Goal: Transaction & Acquisition: Purchase product/service

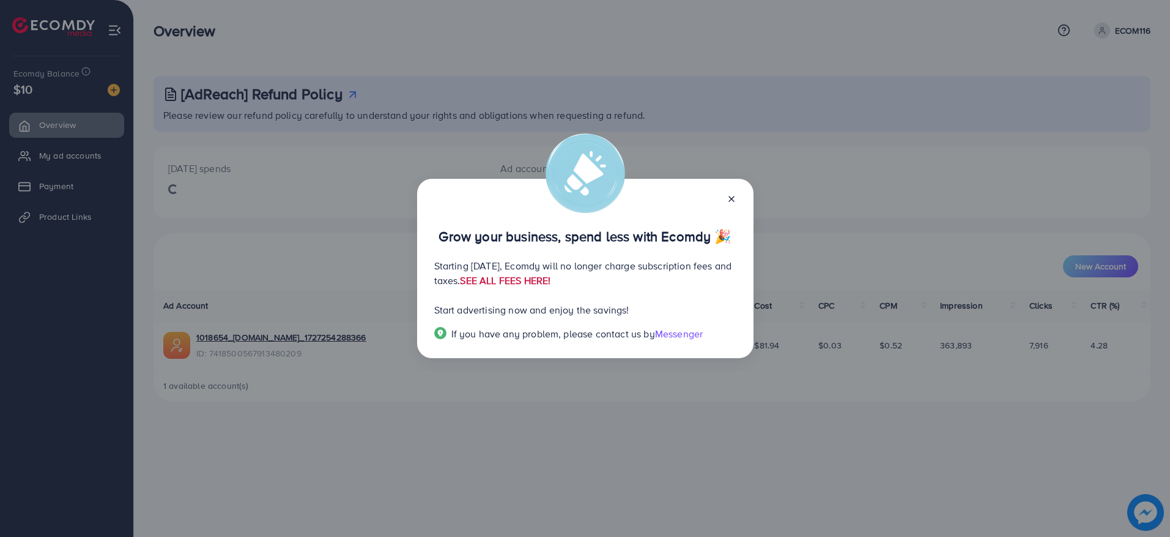
click at [551, 277] on link "SEE ALL FEES HERE!" at bounding box center [505, 279] width 91 height 13
click at [734, 198] on icon at bounding box center [732, 199] width 10 height 10
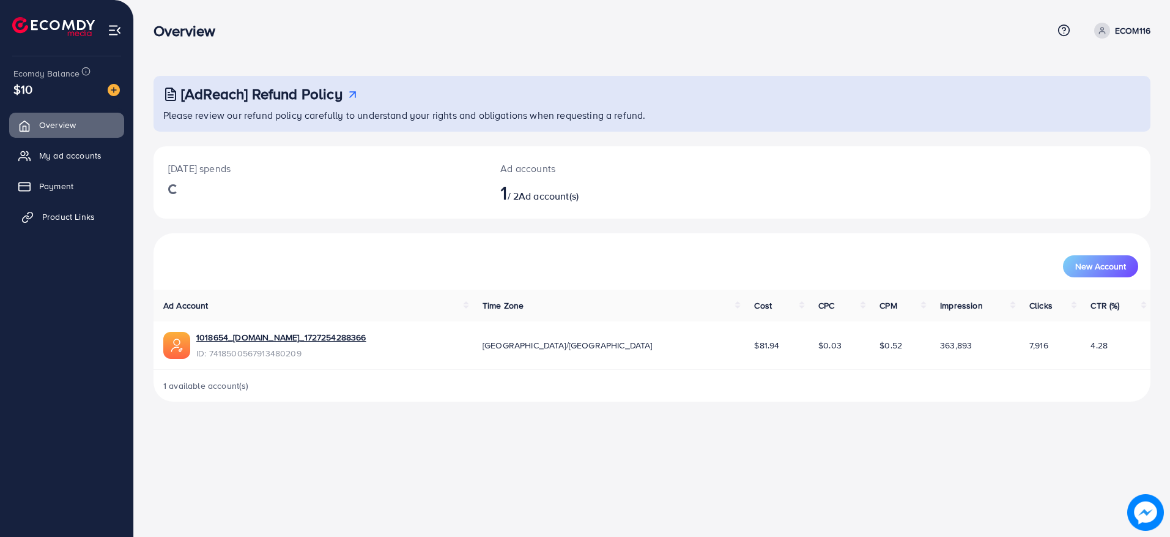
click at [58, 216] on span "Product Links" at bounding box center [68, 216] width 53 height 12
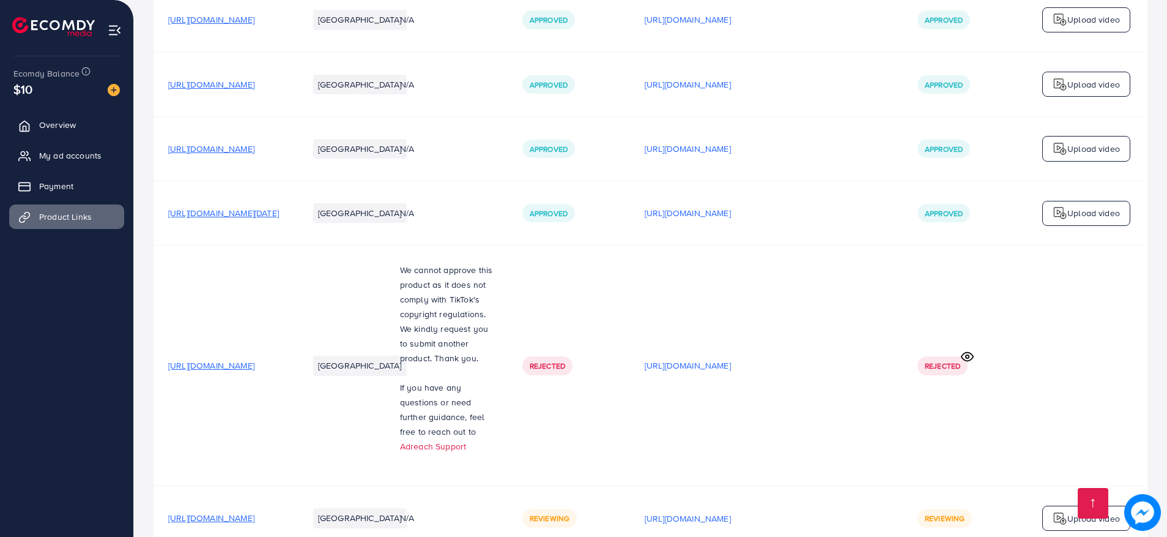
scroll to position [1620, 0]
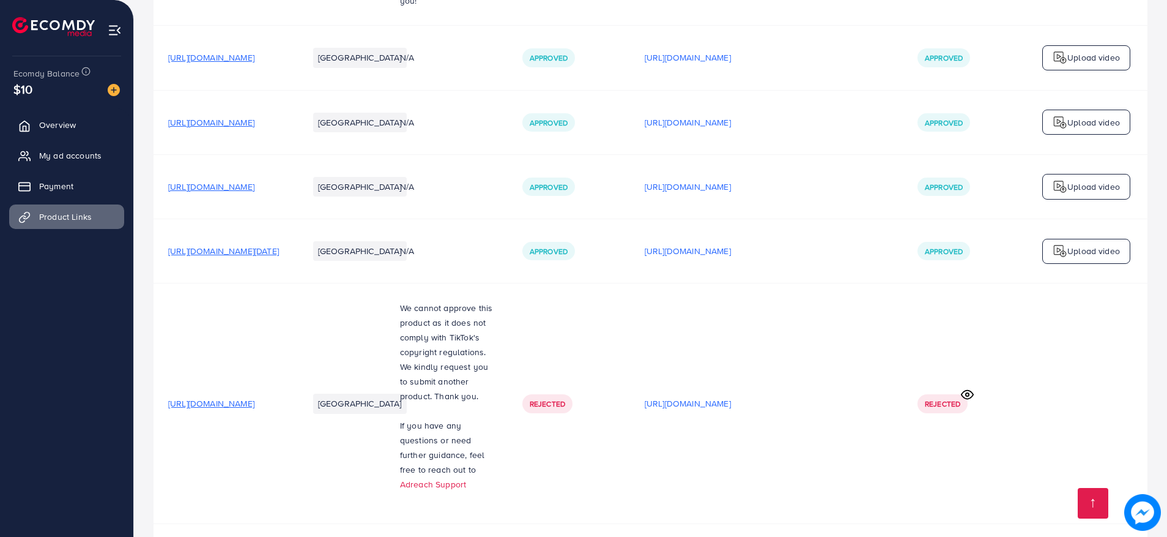
scroll to position [1620, 0]
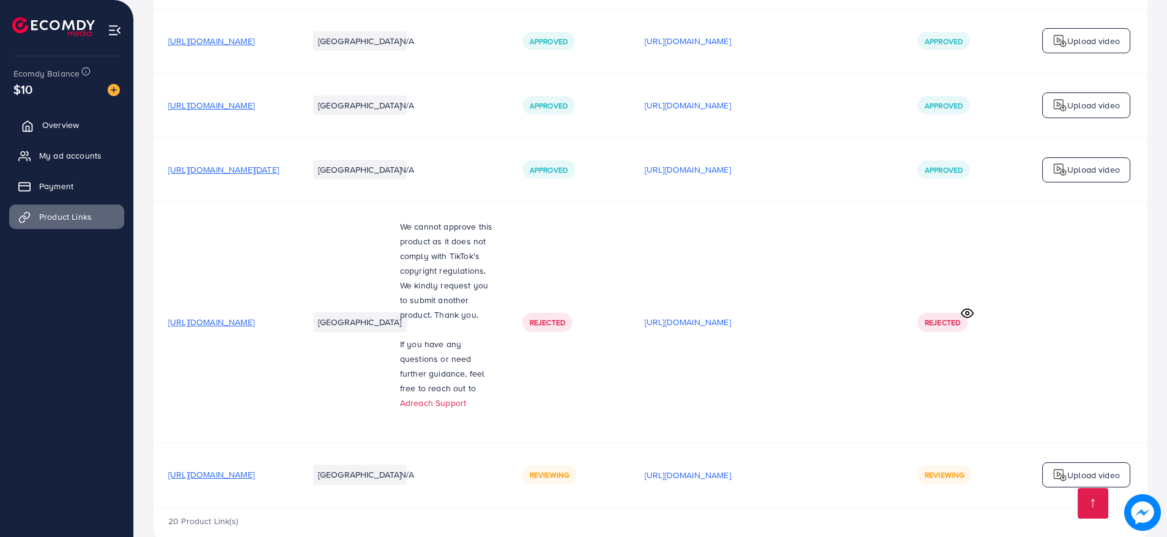
click at [64, 129] on span "Overview" at bounding box center [60, 125] width 37 height 12
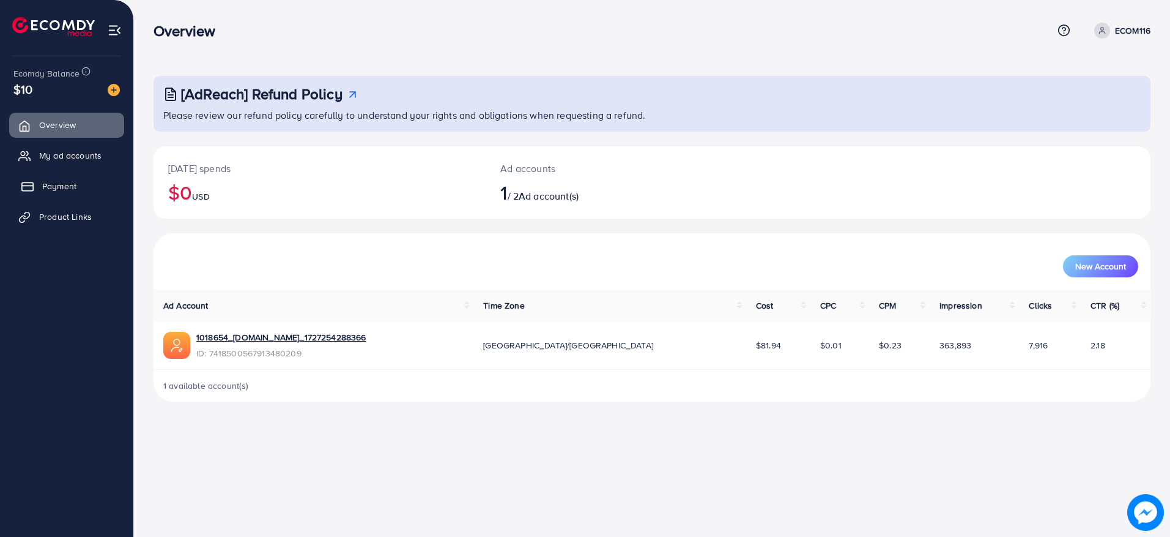
click at [49, 184] on span "Payment" at bounding box center [59, 186] width 34 height 12
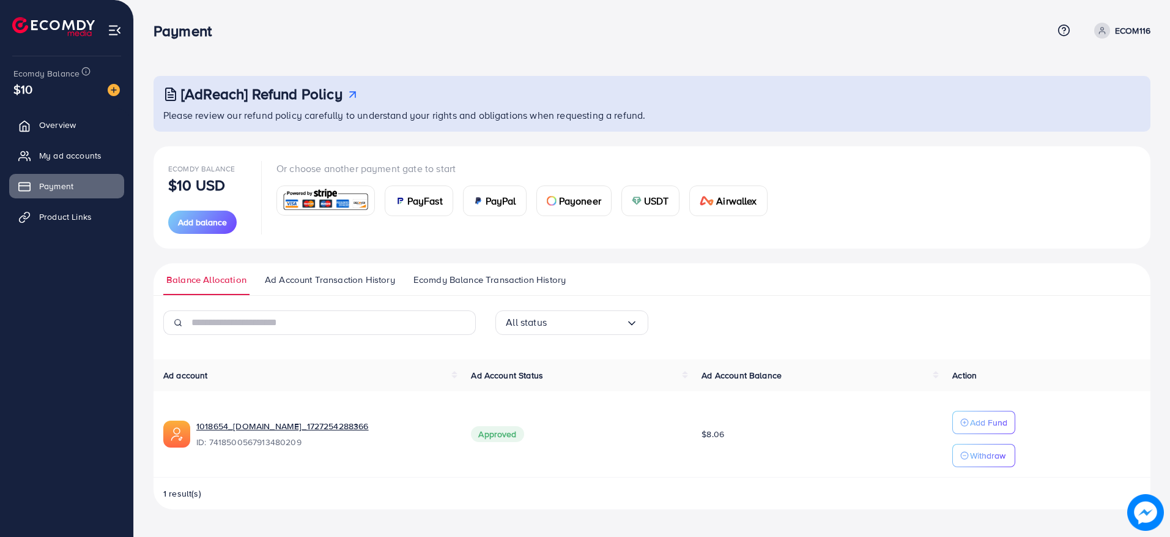
click at [424, 202] on span "PayFast" at bounding box center [424, 200] width 35 height 15
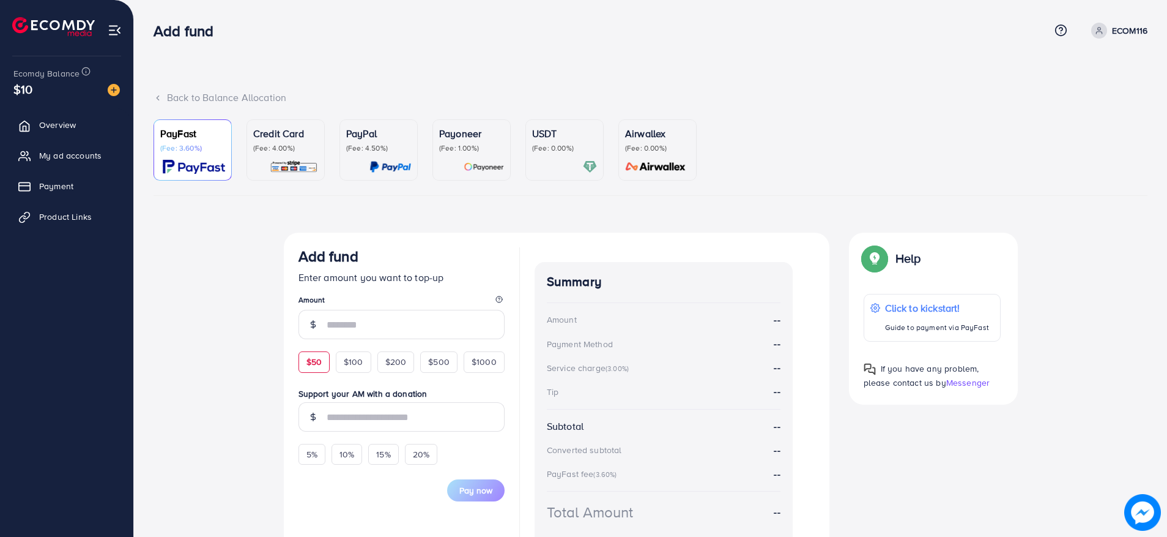
click at [316, 360] on span "$50" at bounding box center [314, 361] width 15 height 12
type input "**"
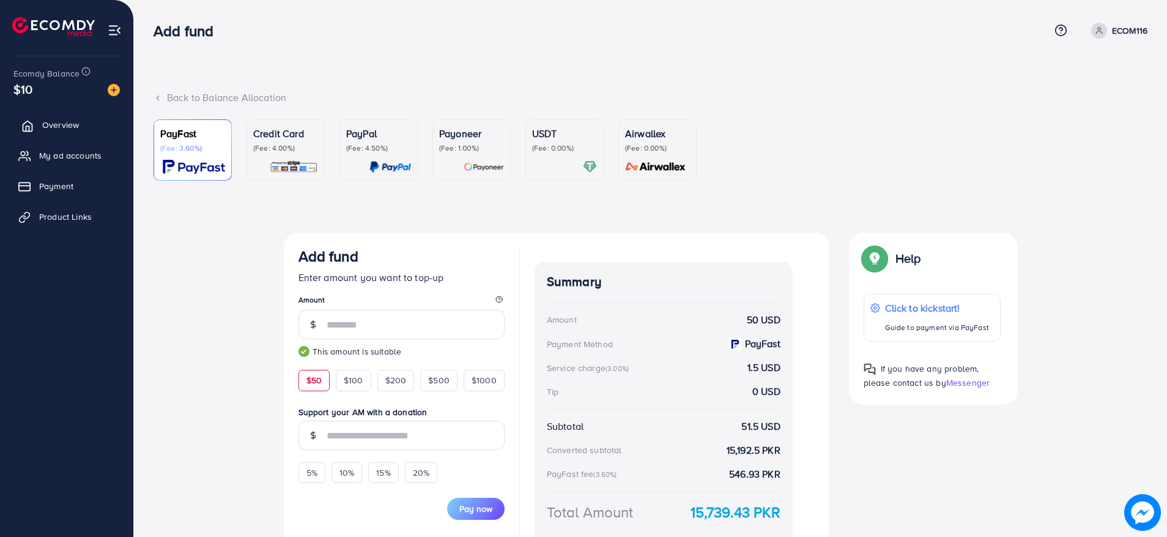
click at [53, 125] on span "Overview" at bounding box center [60, 125] width 37 height 12
